Goal: Obtain resource: Download file/media

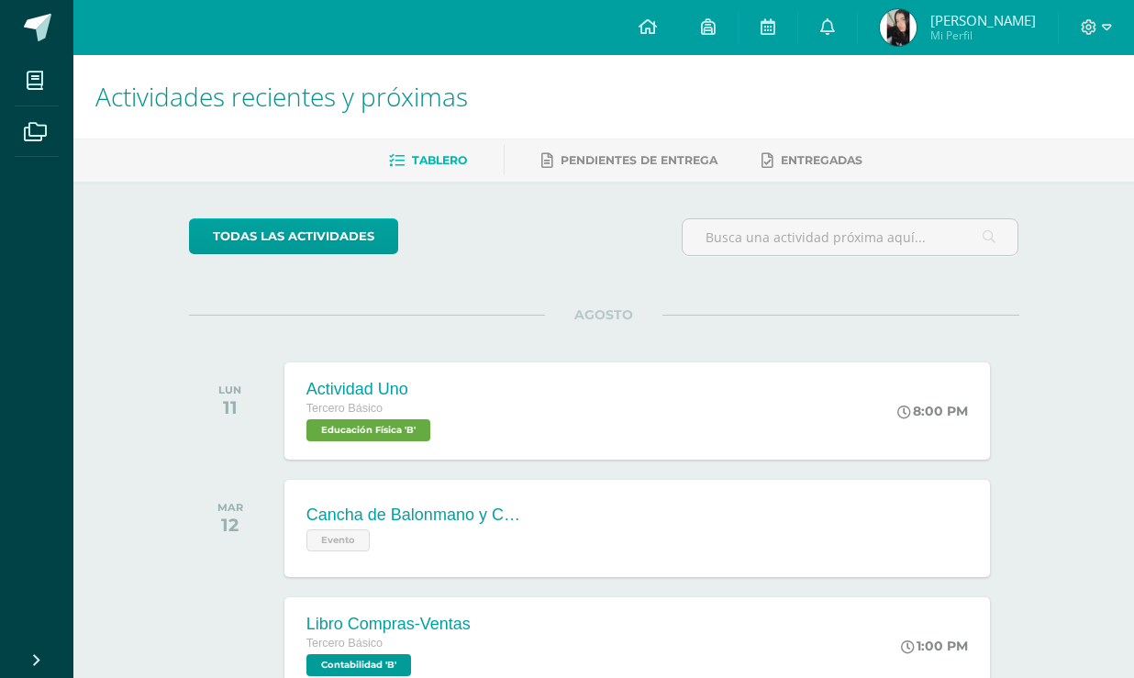
scroll to position [417, 0]
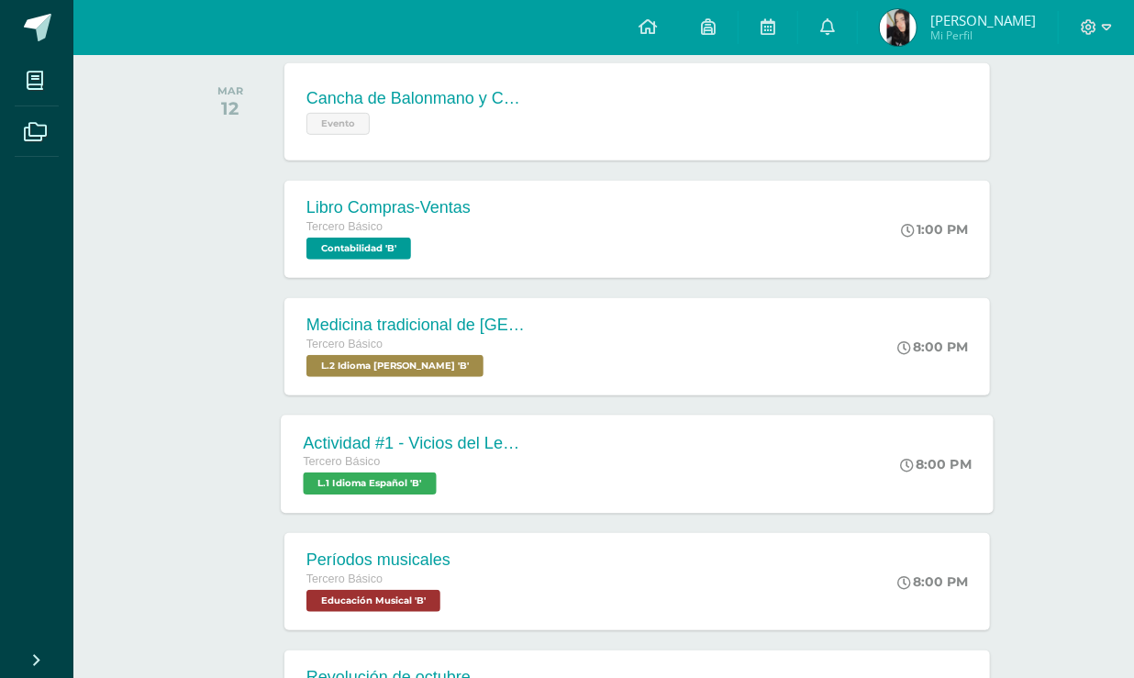
click at [505, 496] on div "Actividad #1 - Vicios del LenguaJe Tercero Básico L.1 Idioma Español 'B'" at bounding box center [414, 464] width 267 height 98
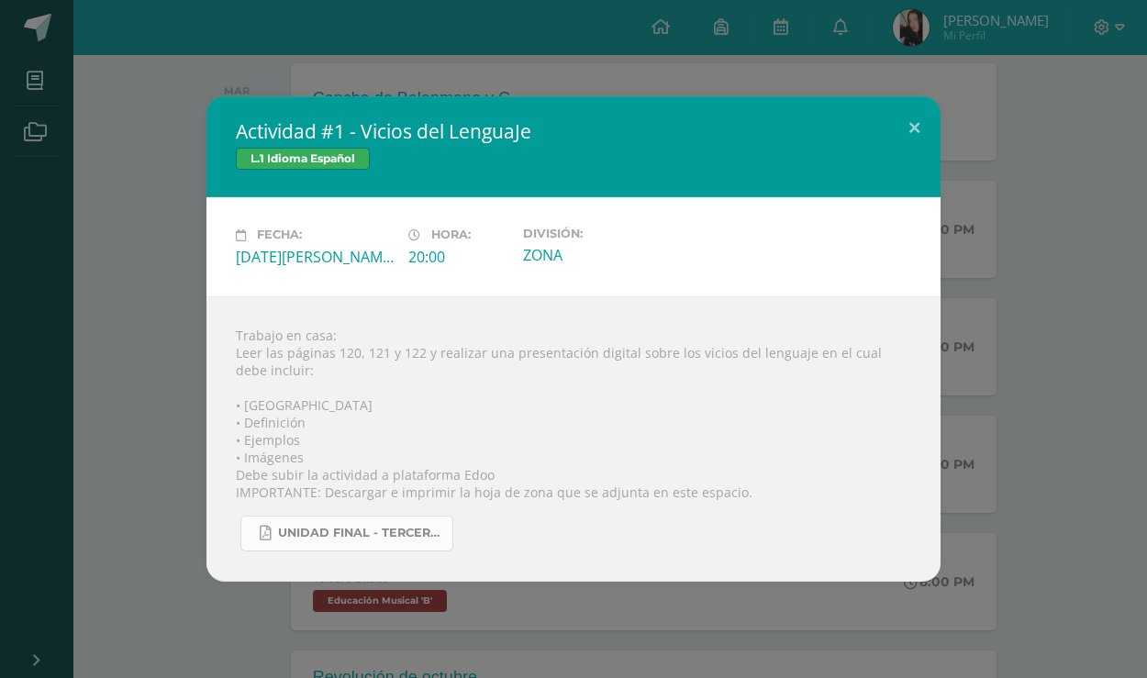
click at [445, 532] on link "UNIDAD FINAL - TERCERO BASICO A-B-C.pdf" at bounding box center [346, 534] width 213 height 36
click at [117, 296] on div "Actividad #1 - Vicios del LenguaJe L.1 Idioma Español Fecha: [DATE][PERSON_NAME…" at bounding box center [573, 338] width 1132 height 485
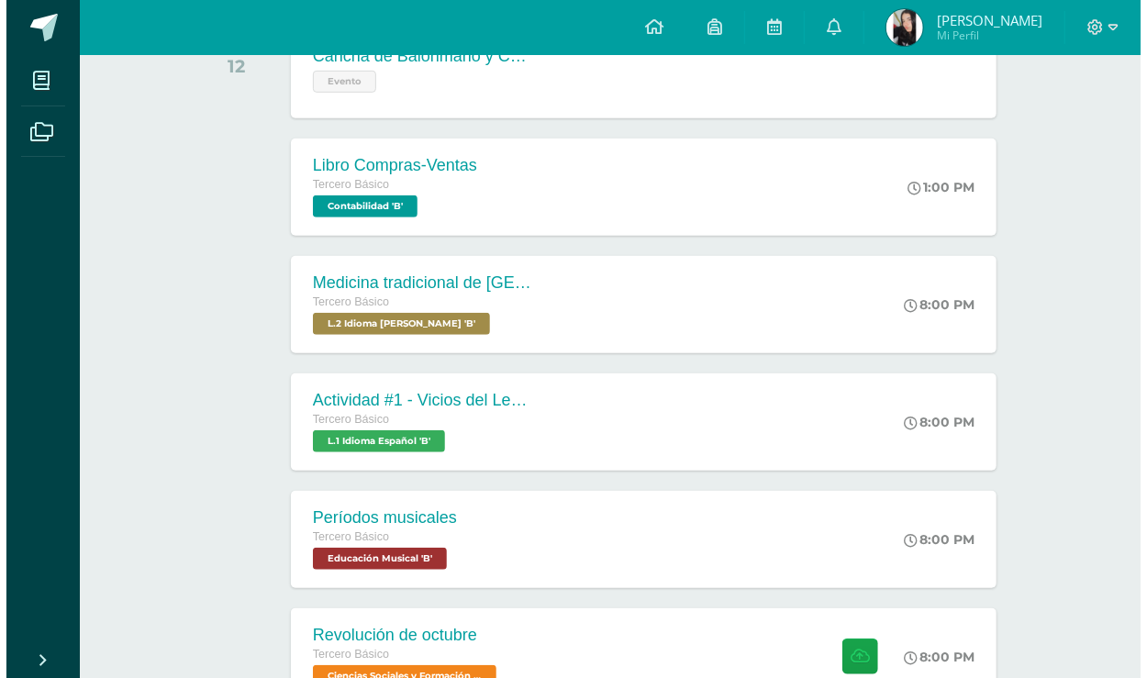
scroll to position [500, 0]
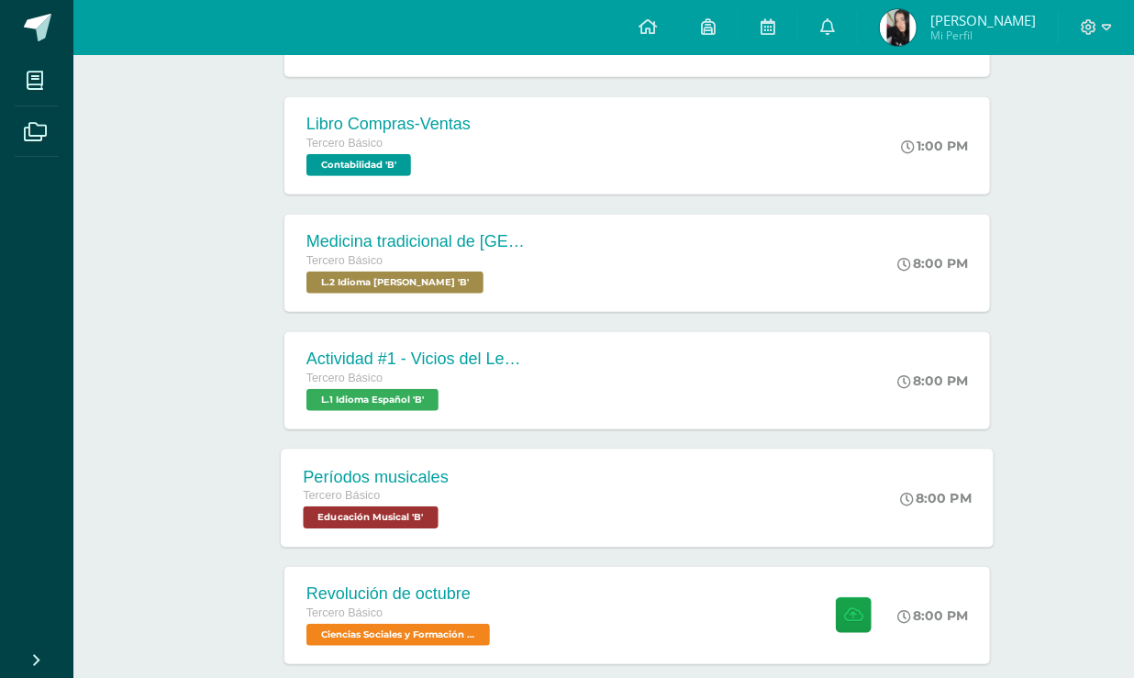
click at [466, 493] on div "Períodos musicales Tercero Básico Educación Musical 'B'" at bounding box center [376, 498] width 190 height 98
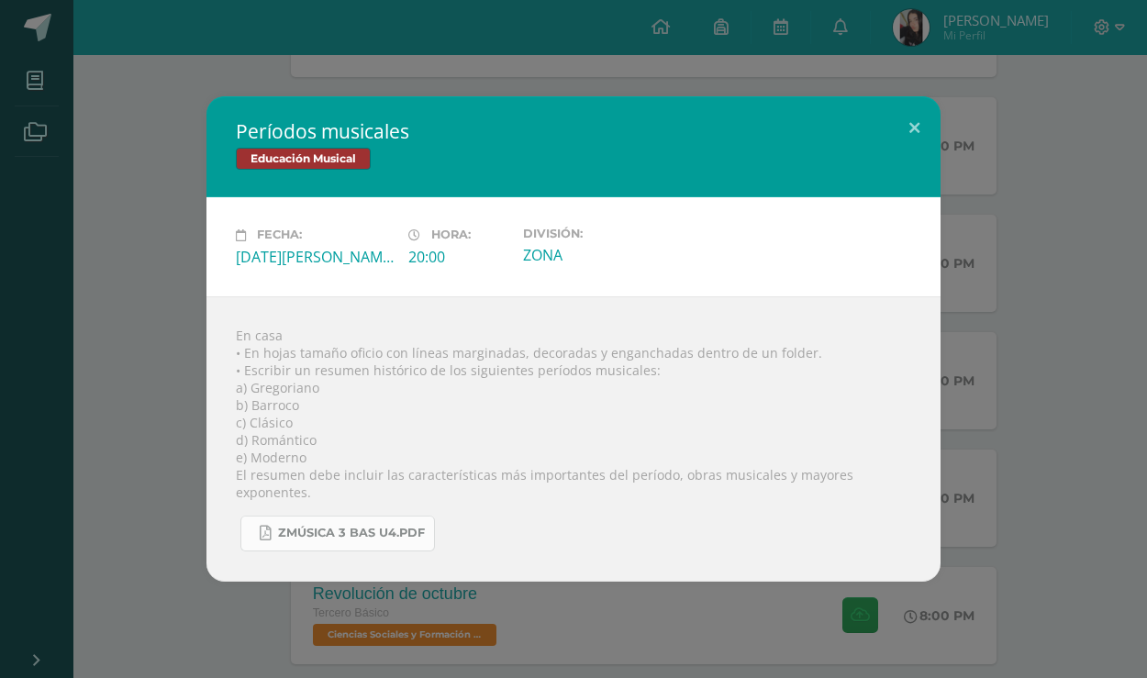
click at [336, 531] on span "Zmúsica 3 Bas U4.pdf" at bounding box center [351, 533] width 147 height 15
click at [156, 206] on div "Períodos musicales Educación Musical Fecha: [DATE][PERSON_NAME] Hora: 20:00 Div…" at bounding box center [573, 338] width 1132 height 485
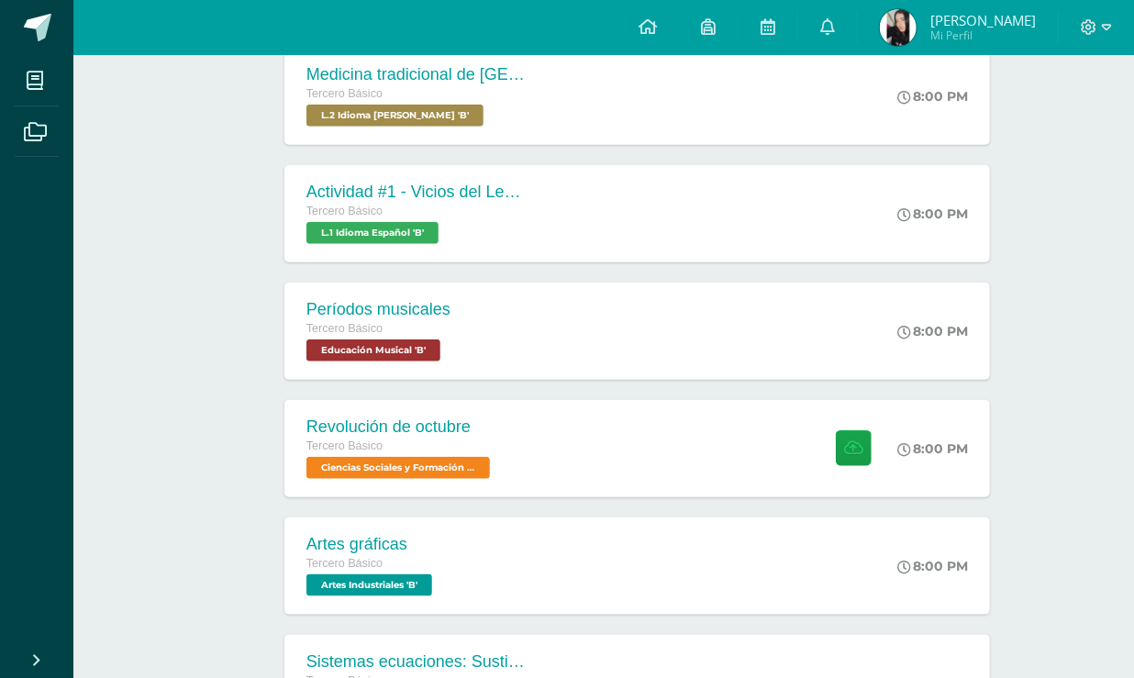
scroll to position [834, 0]
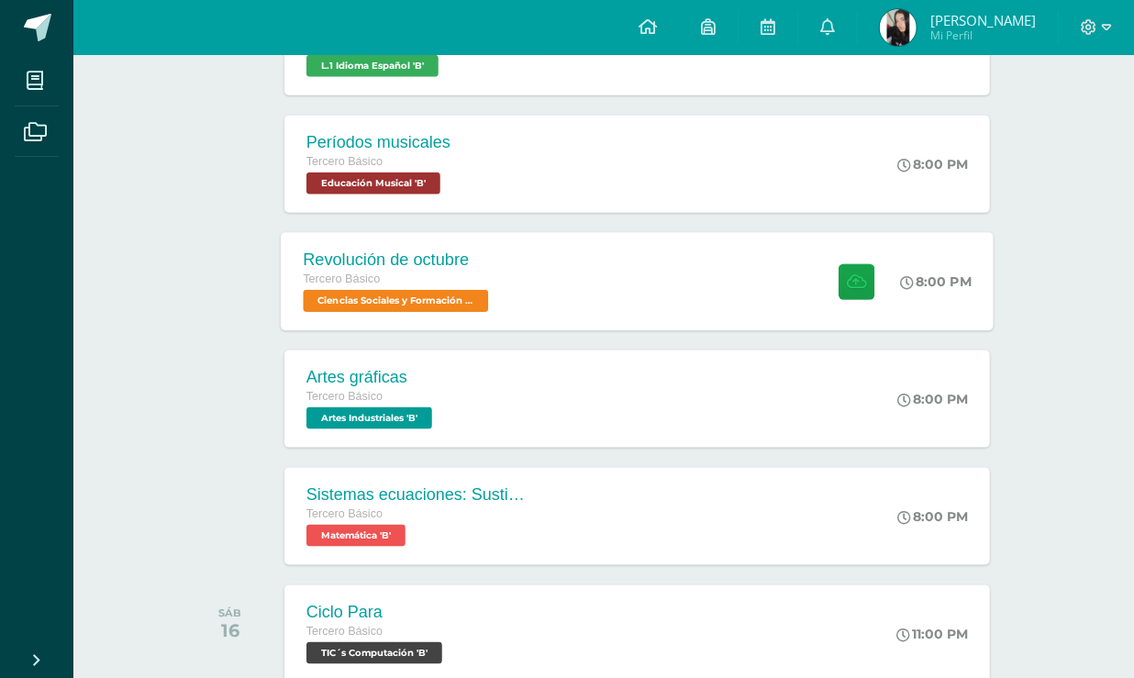
click at [402, 247] on div "Revolución de octubre Tercero Básico Ciencias Sociales y Formación Ciudadana 'B'" at bounding box center [398, 281] width 234 height 98
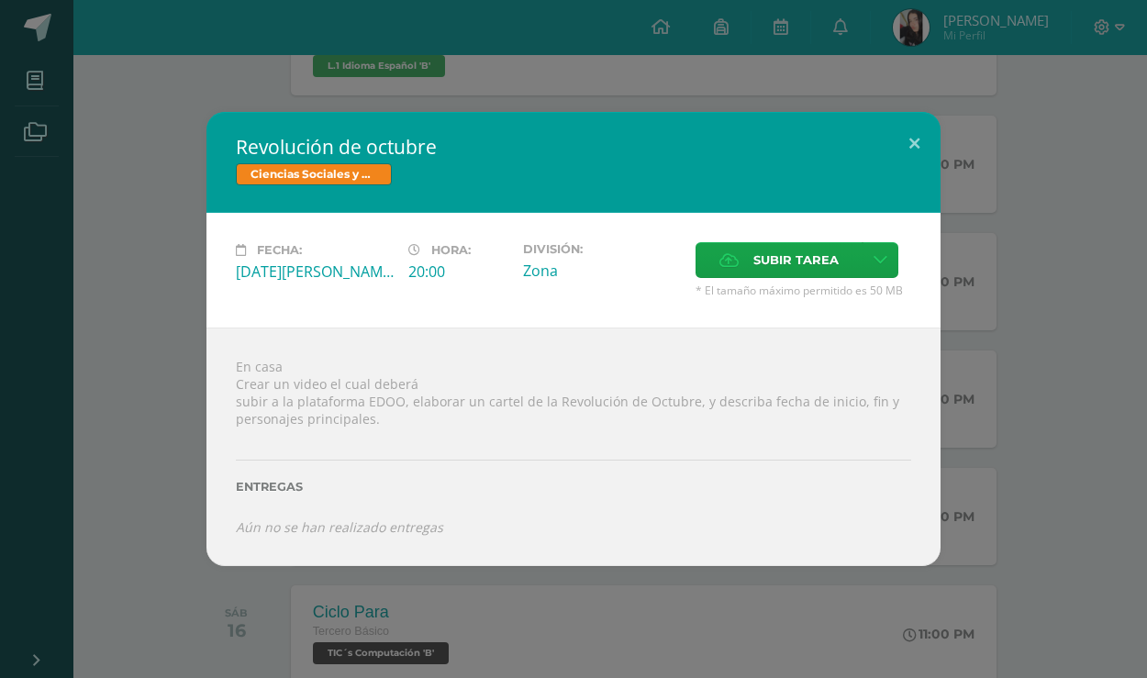
click at [164, 351] on div "Revolución de octubre Ciencias Sociales y Formación Ciudadana Fecha: [DATE][PER…" at bounding box center [573, 338] width 1132 height 453
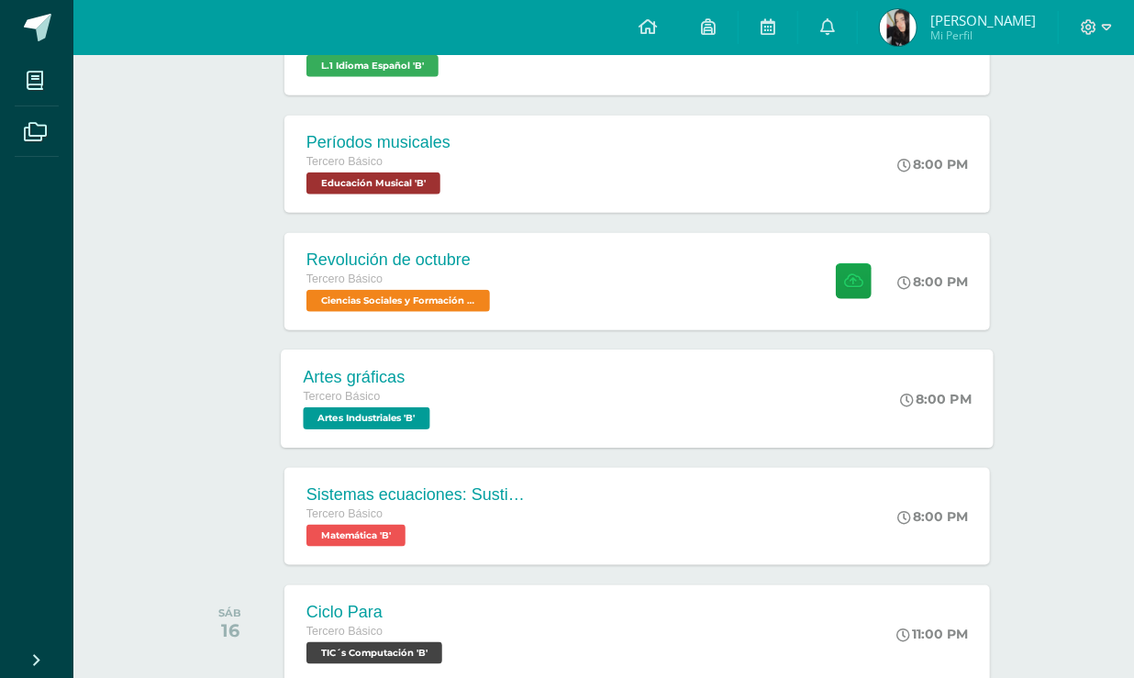
click at [430, 433] on div "Artes gráficas Tercero Básico Artes Industriales 'B'" at bounding box center [369, 399] width 176 height 98
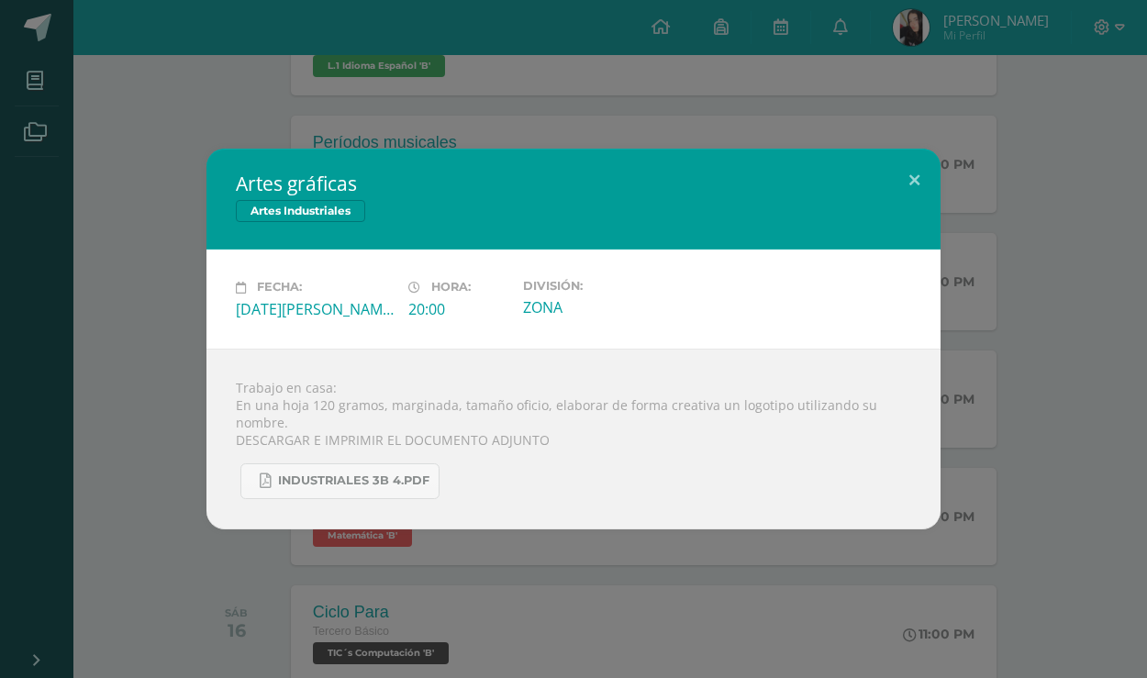
click at [145, 184] on div "Artes gráficas Artes Industriales Fecha: [DATE][PERSON_NAME] Hora: 20:00 Divisi…" at bounding box center [573, 339] width 1132 height 380
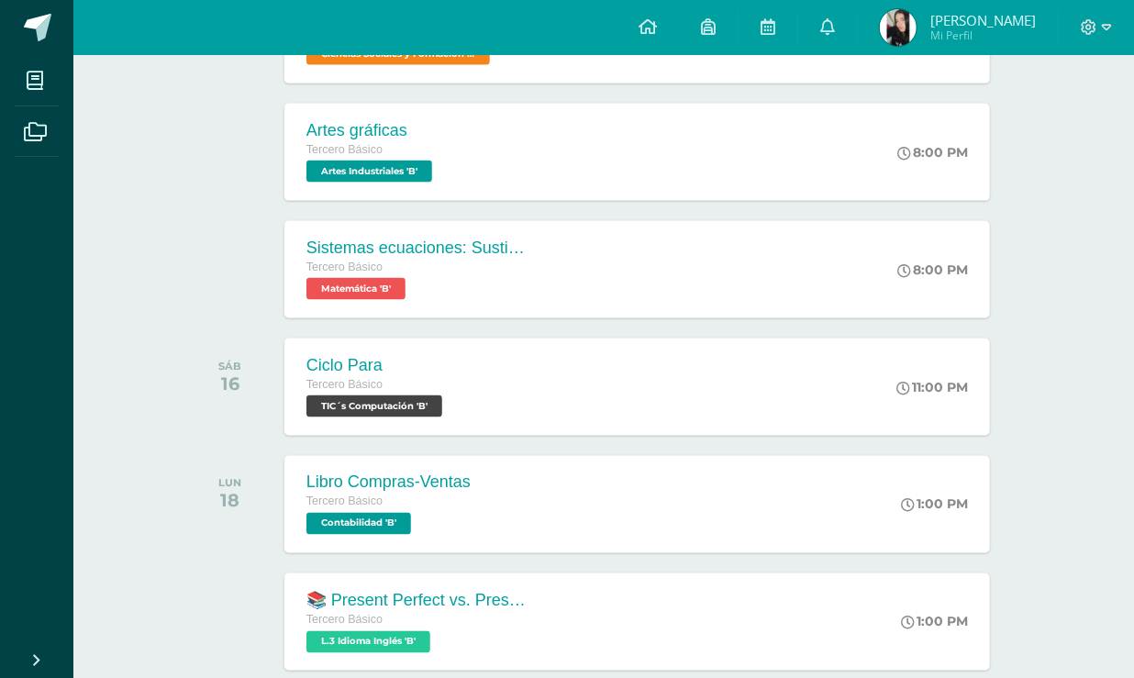
scroll to position [1084, 0]
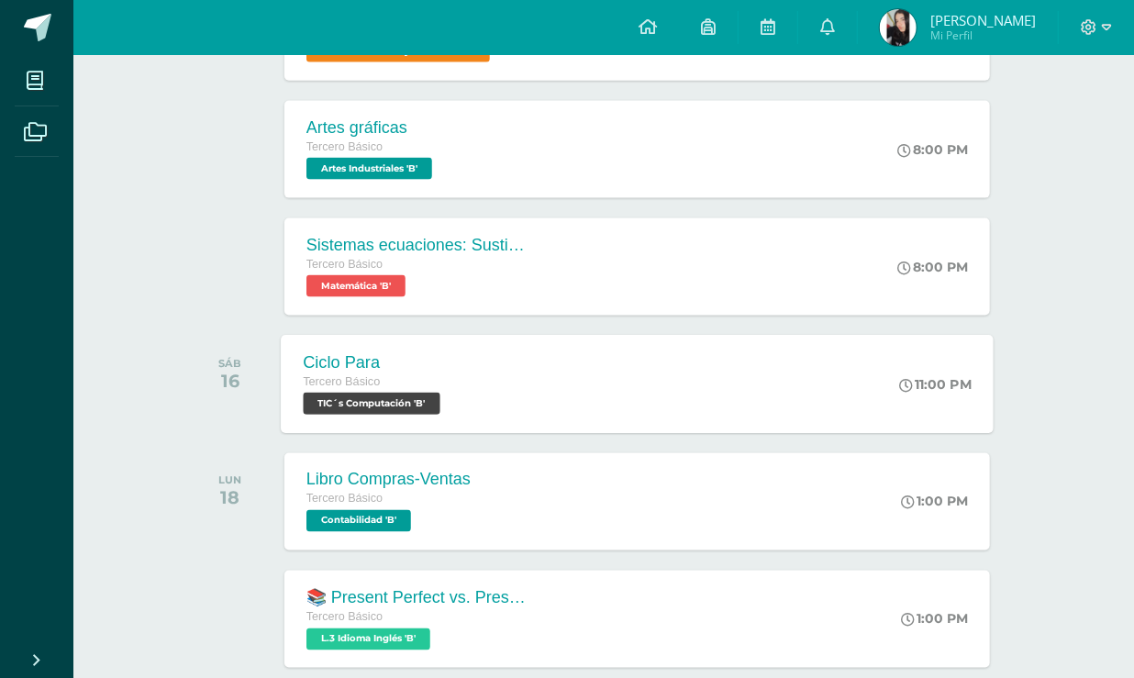
click at [450, 367] on div "Ciclo Para Tercero Básico TIC´s Computación 'B'" at bounding box center [374, 384] width 186 height 98
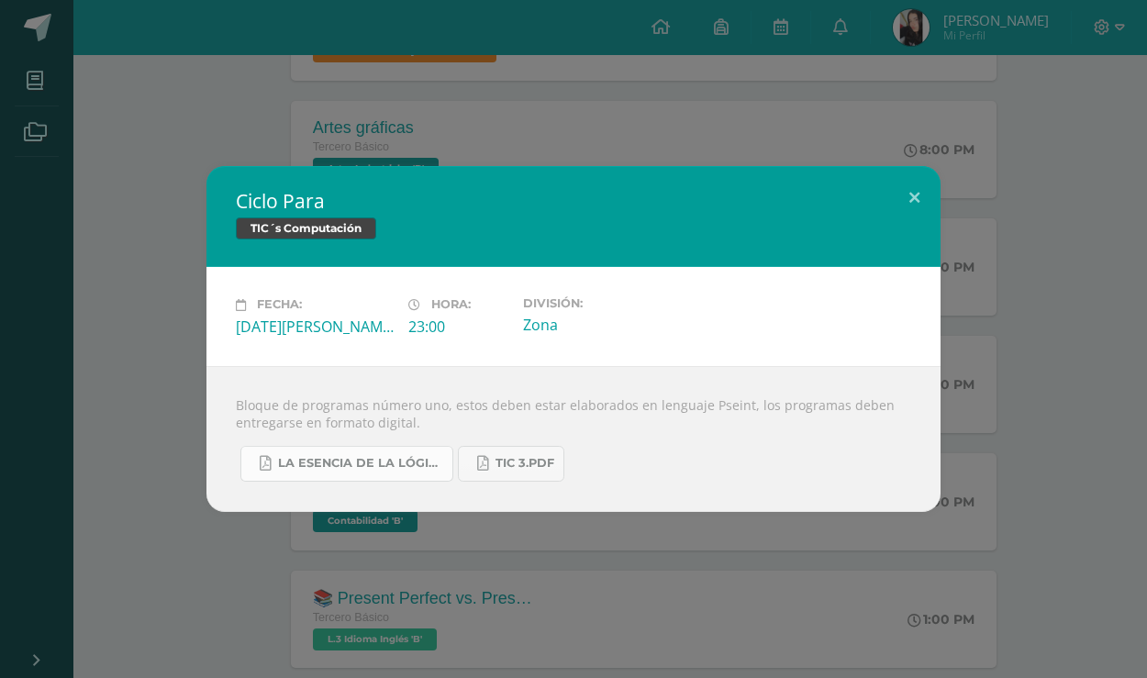
click at [410, 471] on span "La Esencia de la Lógica de Programación - [PERSON_NAME] - 1ra Edición.pdf" at bounding box center [360, 463] width 165 height 15
click at [510, 452] on link "Tic 3.pdf" at bounding box center [511, 464] width 106 height 36
click at [321, 560] on div "Ciclo Para TIC´s Computación Fecha: [DATE][PERSON_NAME] Hora: 23:00 División: Z…" at bounding box center [573, 339] width 1147 height 678
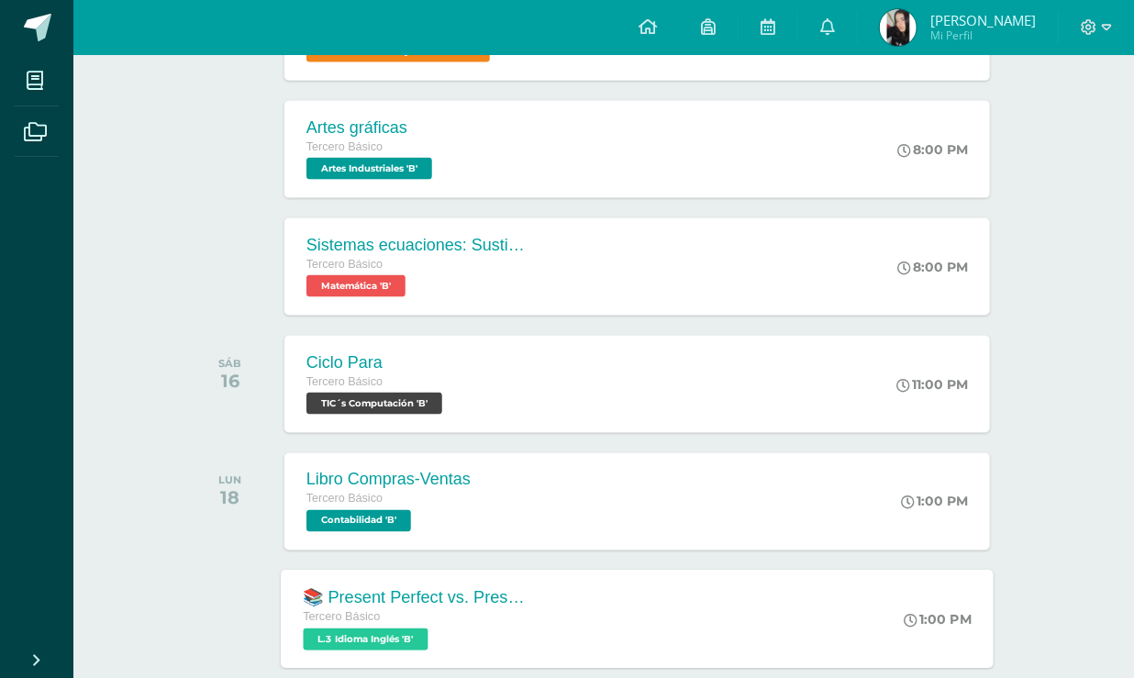
scroll to position [1167, 0]
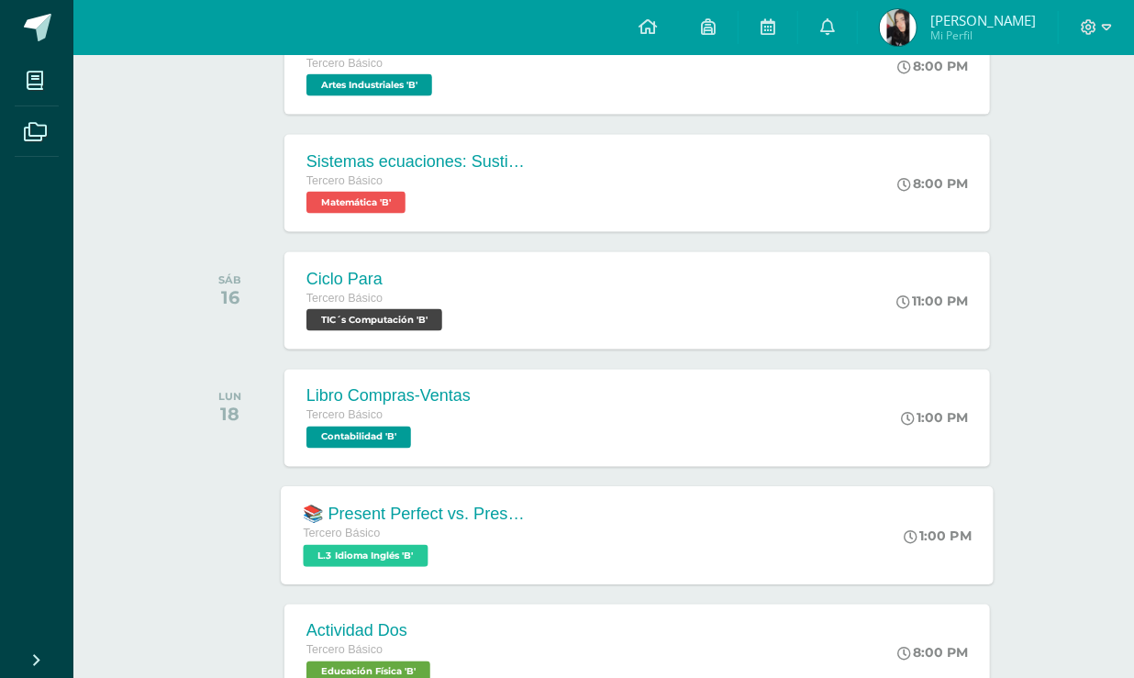
click at [418, 555] on span "L.3 Idioma Inglés 'B'" at bounding box center [365, 556] width 125 height 22
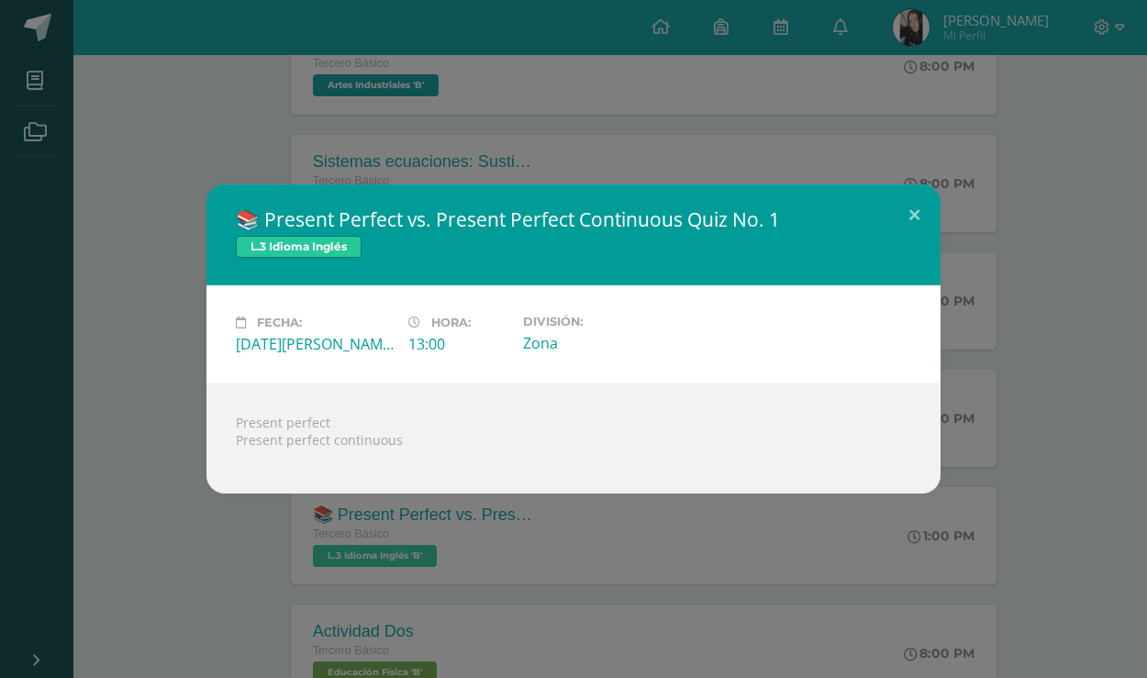
click at [227, 539] on div "📚 Present Perfect vs. Present Perfect Continuous Quiz No. 1 L.3 Idioma Inglés F…" at bounding box center [573, 339] width 1147 height 678
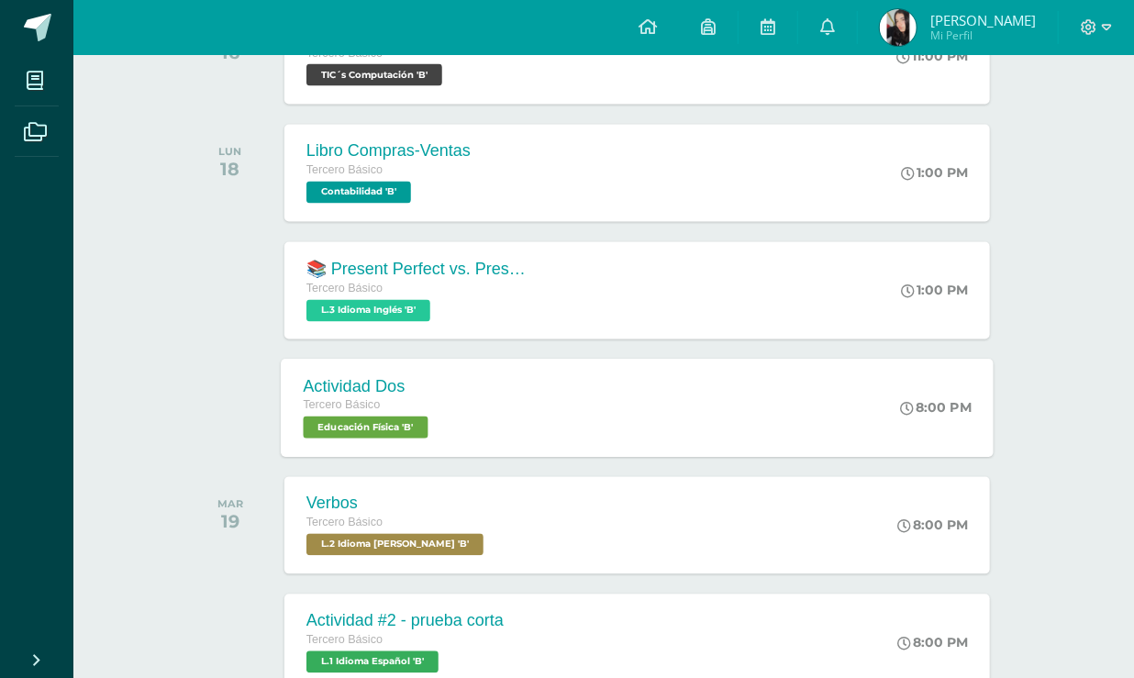
scroll to position [1418, 0]
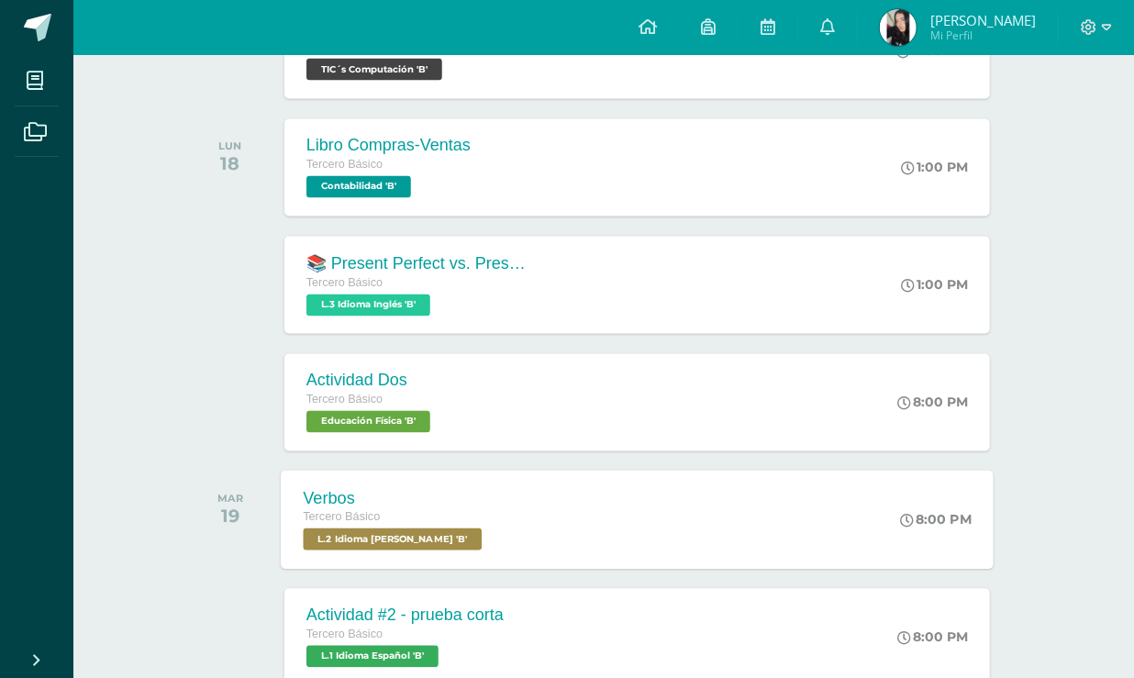
click at [451, 508] on div "Tercero Básico" at bounding box center [395, 518] width 184 height 20
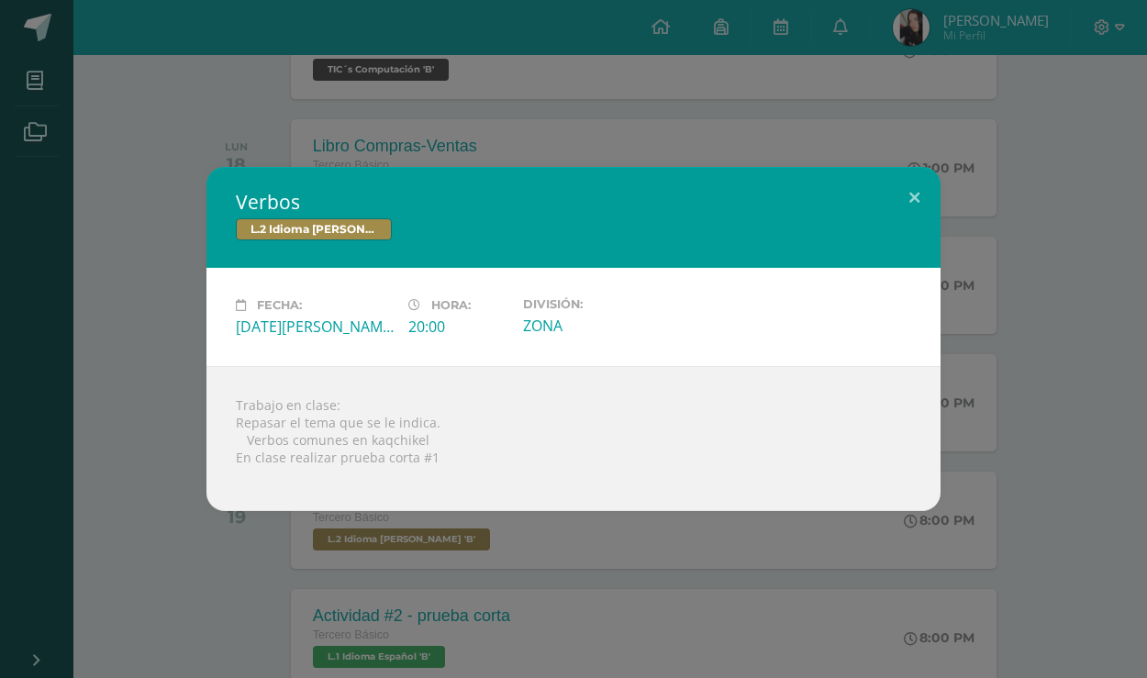
click at [206, 318] on div "Fecha: [DATE][PERSON_NAME] Hora: 20:00 División: ZONA" at bounding box center [573, 317] width 734 height 98
click at [189, 333] on div "Verbos L.2 Idioma [PERSON_NAME] Fecha: [DATE][PERSON_NAME] Hora: 20:00 División…" at bounding box center [573, 339] width 1132 height 344
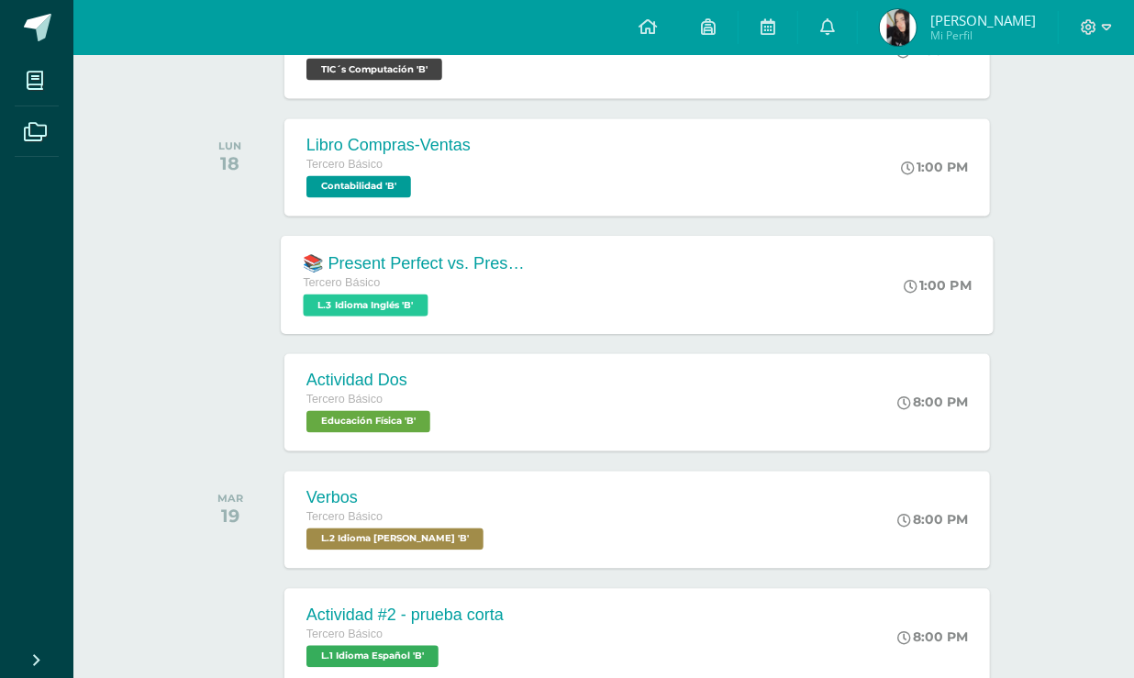
click at [454, 296] on div "Tercero Básico L.3 Idioma Inglés 'B'" at bounding box center [414, 295] width 222 height 42
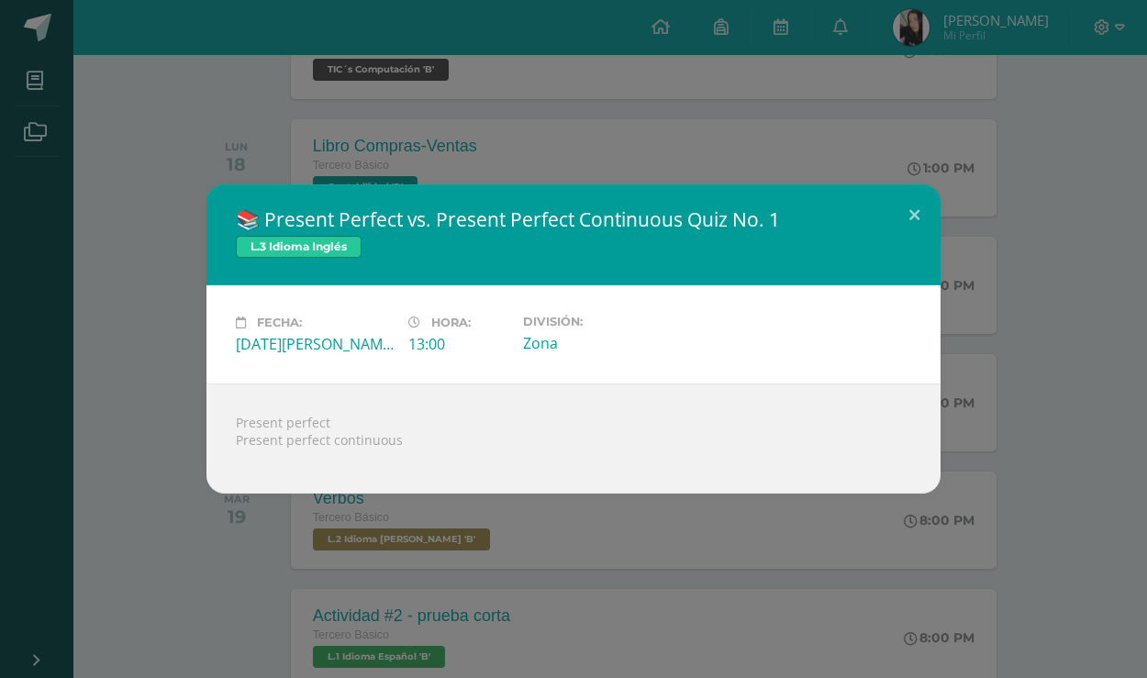
click at [162, 451] on div "📚 Present Perfect vs. Present Perfect Continuous Quiz No. 1 L.3 Idioma Inglés F…" at bounding box center [573, 338] width 1132 height 309
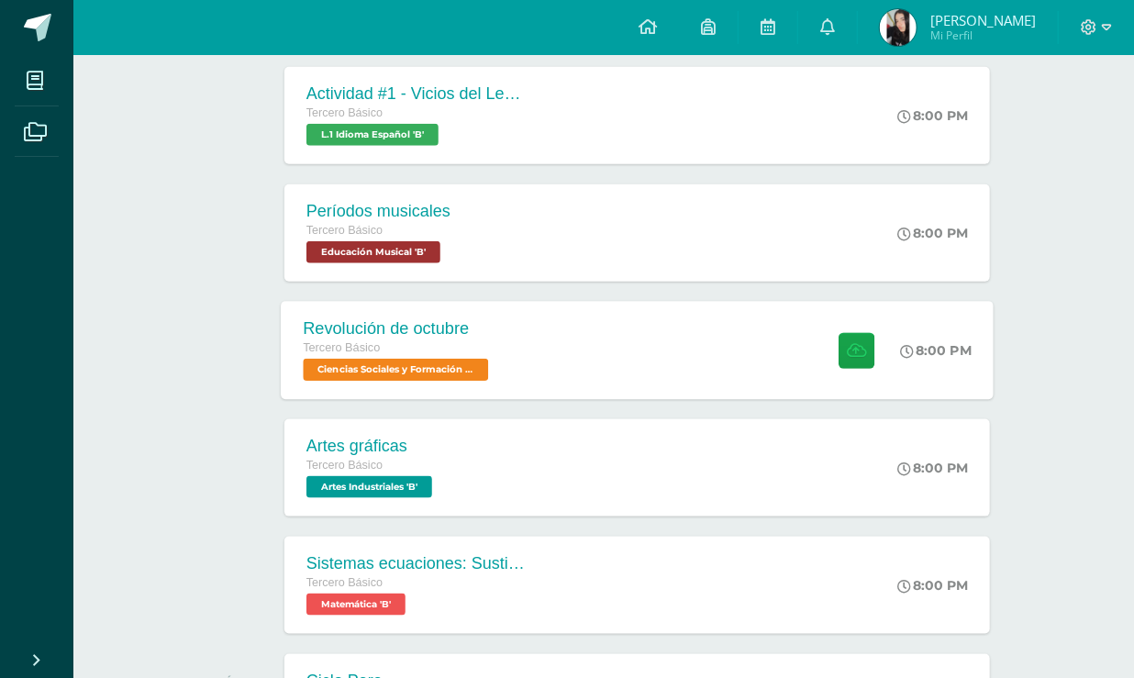
scroll to position [667, 0]
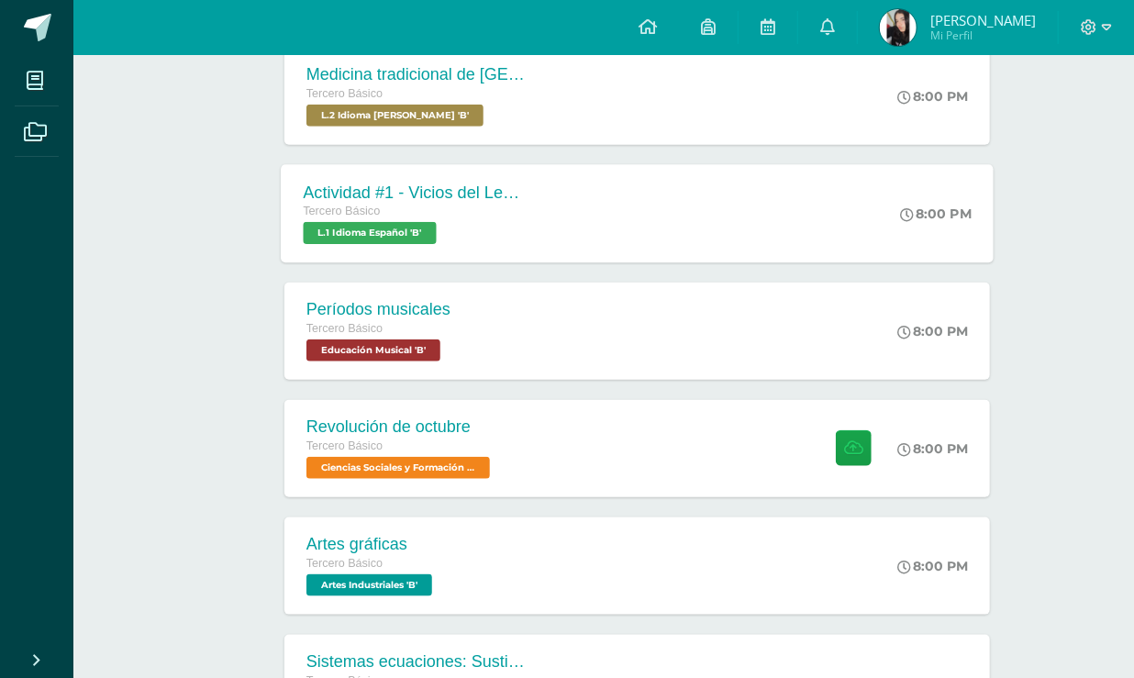
click at [406, 223] on span "L.1 Idioma Español 'B'" at bounding box center [369, 233] width 133 height 22
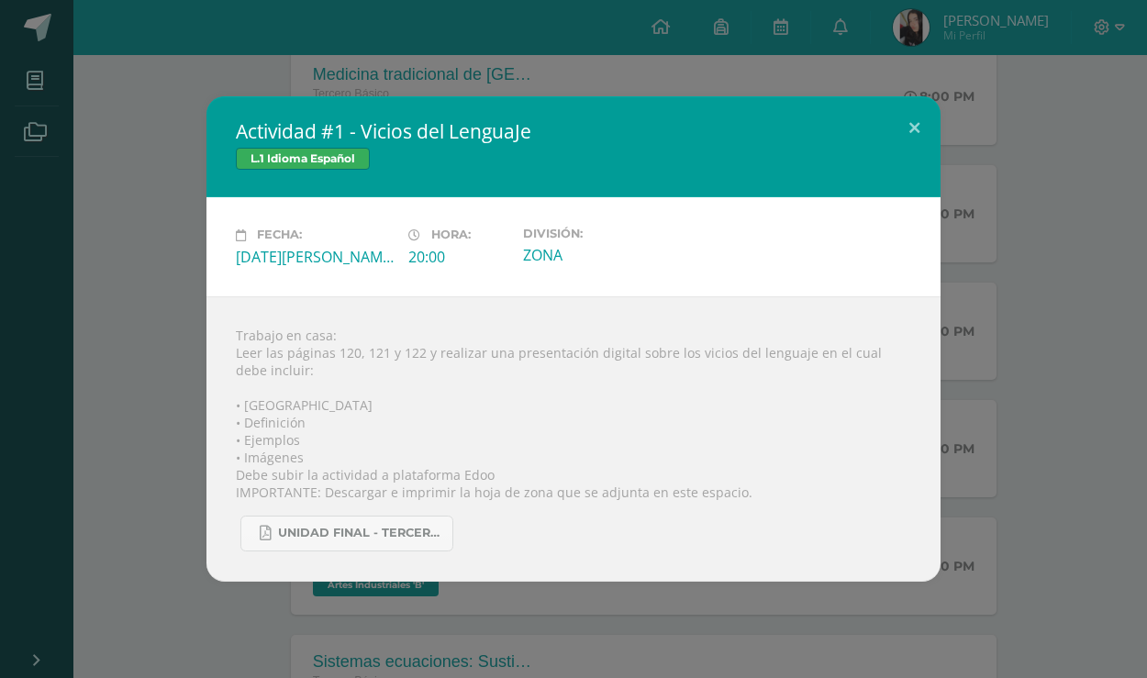
click at [180, 420] on div "Actividad #1 - Vicios del LenguaJe L.1 Idioma Español Fecha: [DATE][PERSON_NAME…" at bounding box center [573, 338] width 1132 height 485
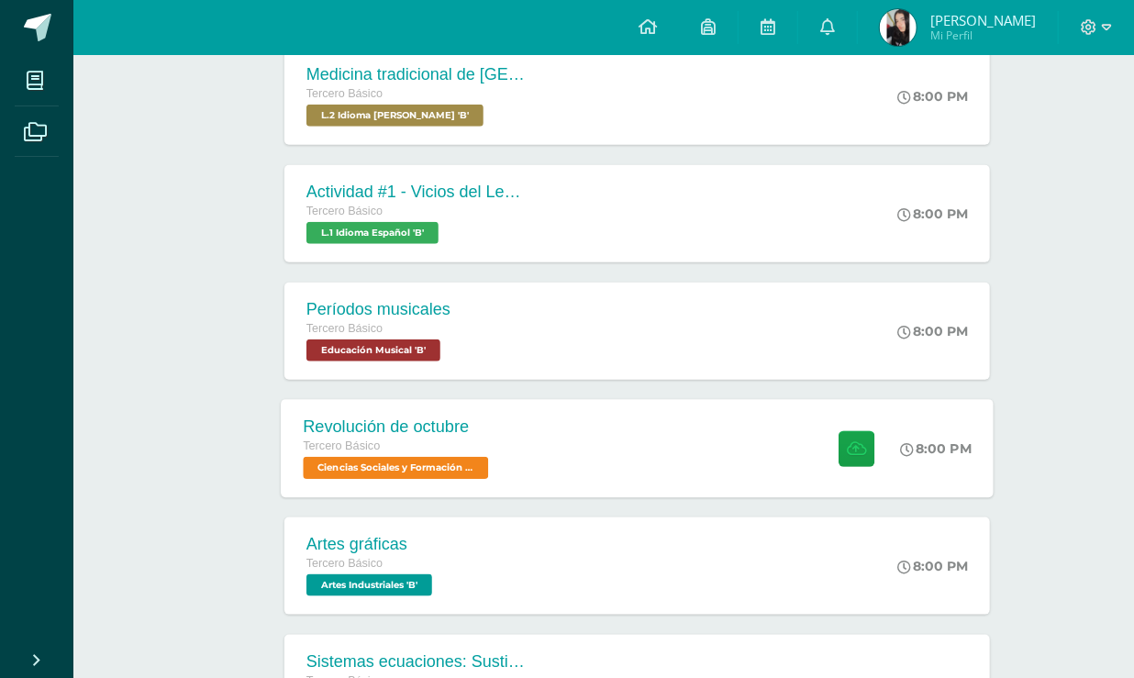
drag, startPoint x: 389, startPoint y: 459, endPoint x: 355, endPoint y: 434, distance: 42.0
click at [355, 434] on span "Revolución de octubre Tercero Básico Ciencias Sociales y Formación Ciudadana 'B'" at bounding box center [398, 448] width 190 height 61
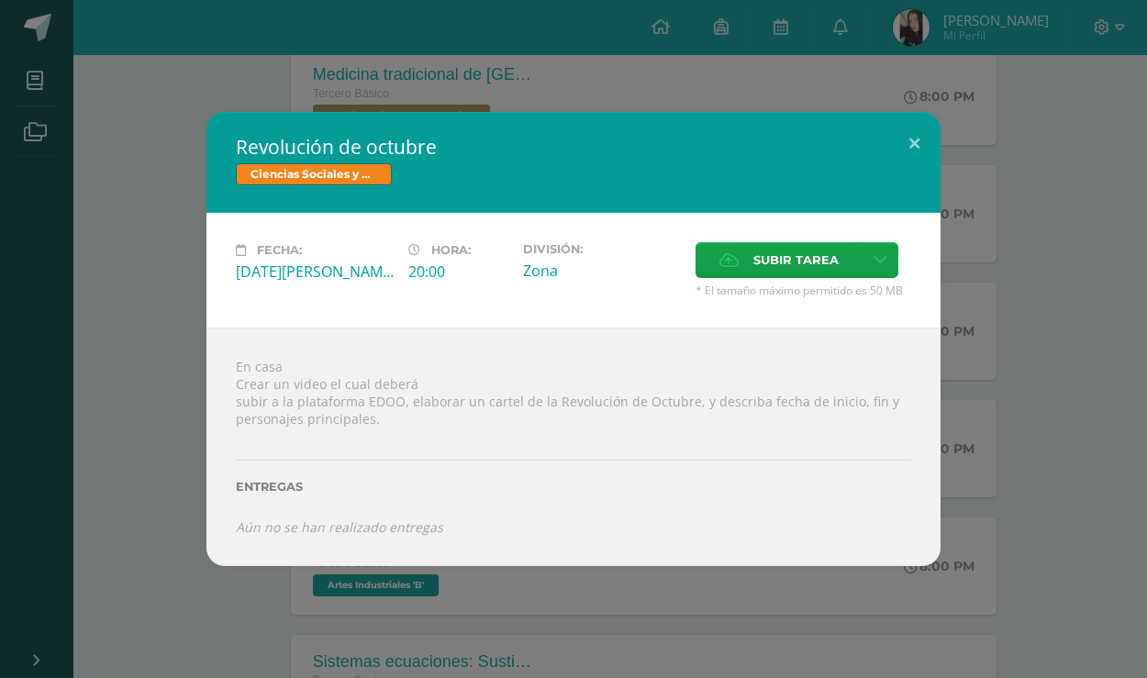
click at [134, 328] on div "Revolución de octubre Ciencias Sociales y Formación Ciudadana Fecha: [DATE][PER…" at bounding box center [573, 338] width 1132 height 453
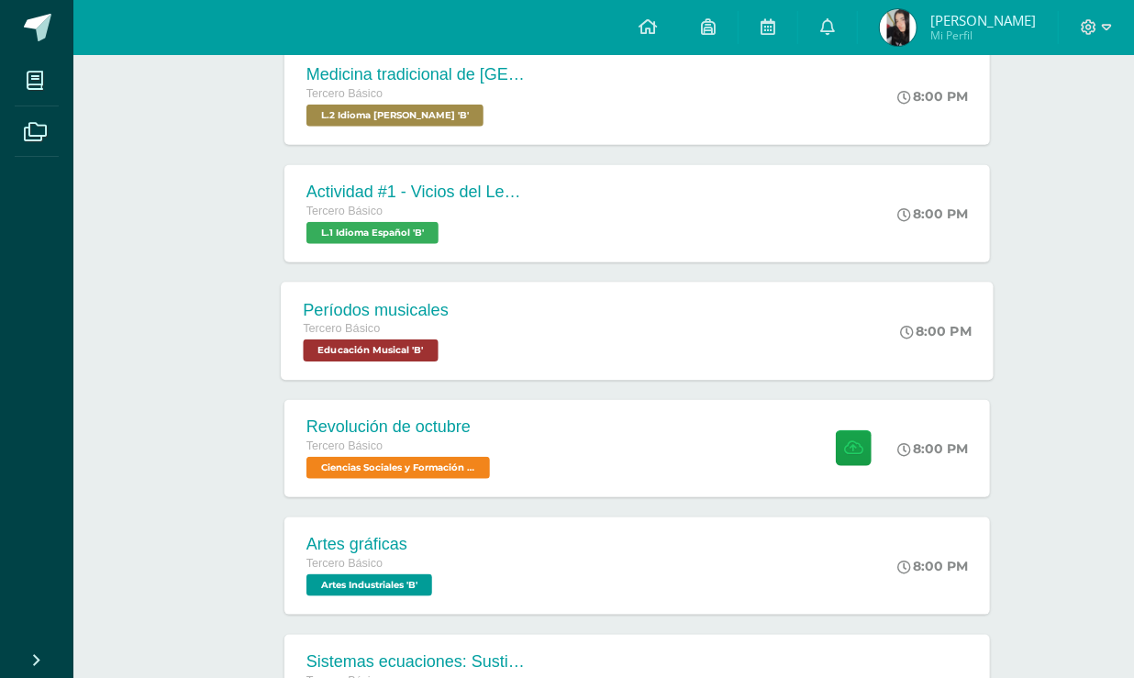
click at [342, 348] on span "Educación Musical 'B'" at bounding box center [370, 351] width 135 height 22
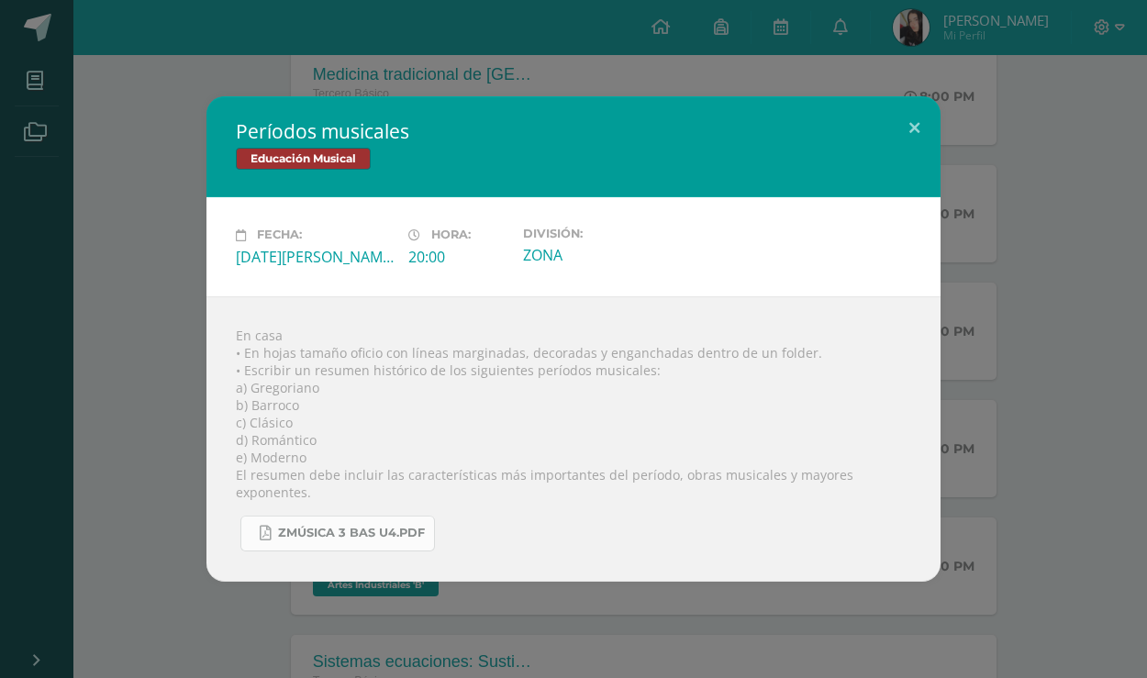
click at [352, 536] on link "Zmúsica 3 Bas U4.pdf" at bounding box center [337, 534] width 195 height 36
click at [150, 503] on div "Períodos musicales Educación Musical Fecha: [DATE][PERSON_NAME] Hora: 20:00 Div…" at bounding box center [573, 338] width 1132 height 485
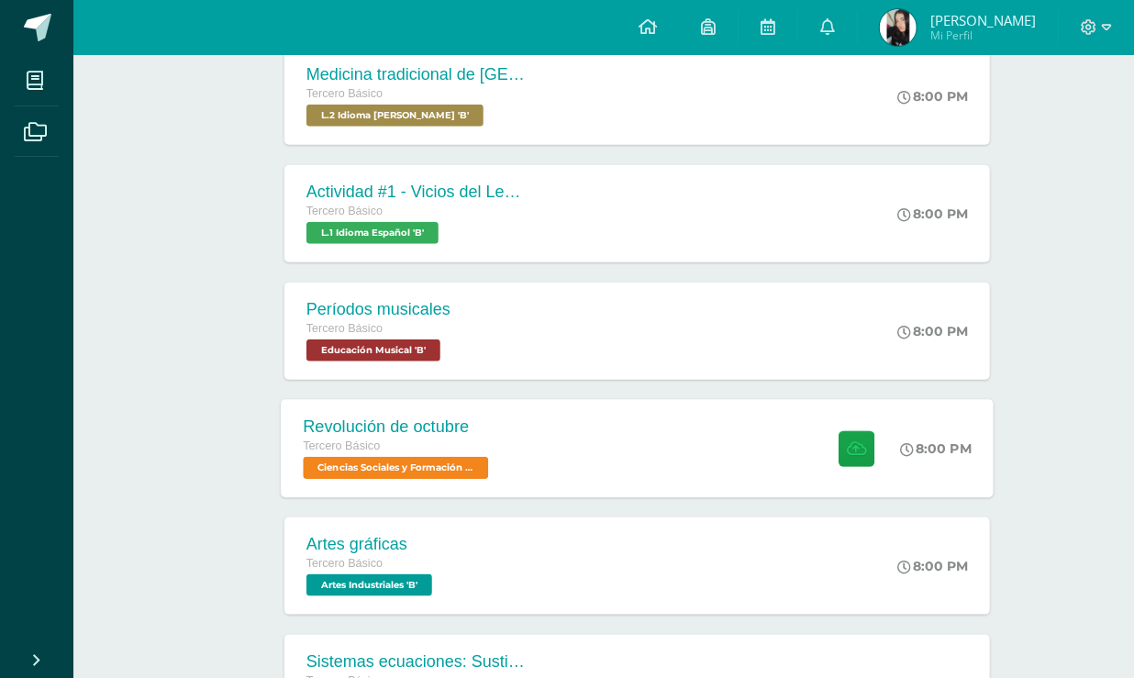
click at [440, 430] on div "Revolución de octubre" at bounding box center [398, 427] width 190 height 19
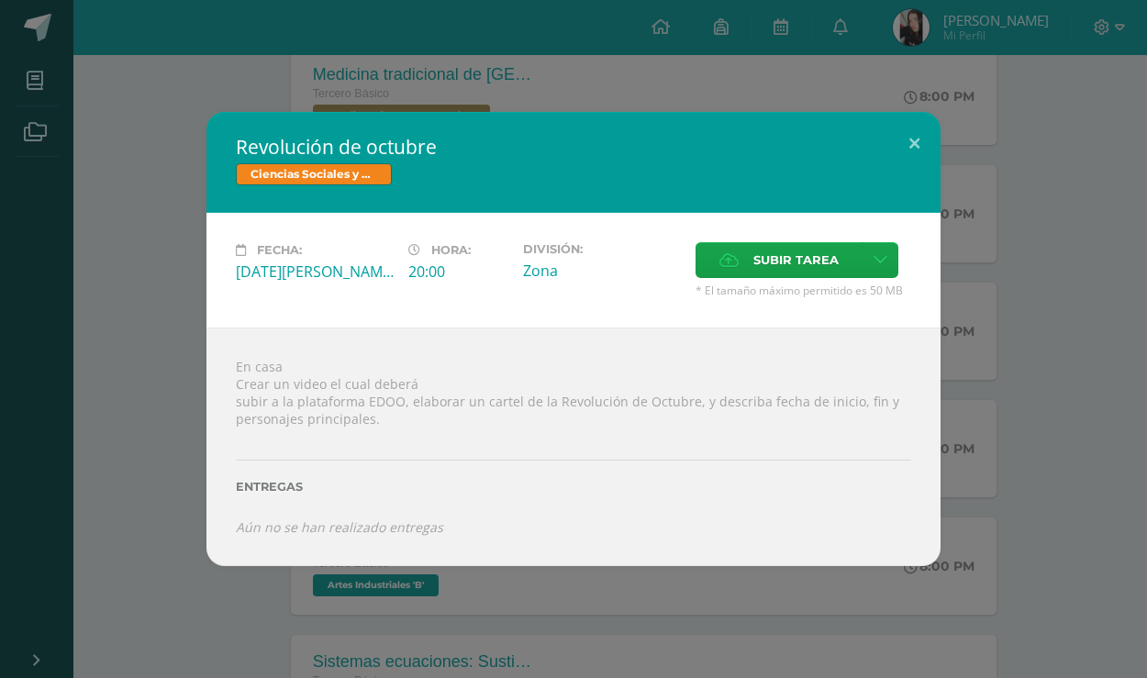
click at [174, 376] on div "Revolución de octubre Ciencias Sociales y Formación Ciudadana Fecha: [DATE][PER…" at bounding box center [573, 338] width 1132 height 453
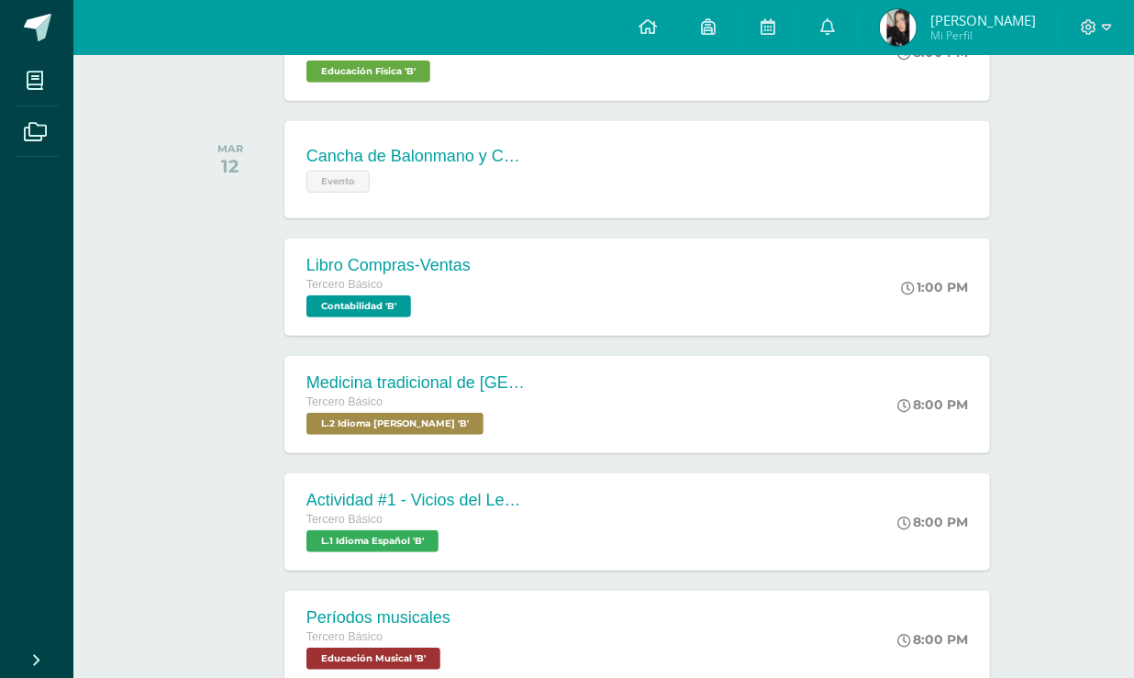
scroll to position [333, 0]
